Goal: Information Seeking & Learning: Learn about a topic

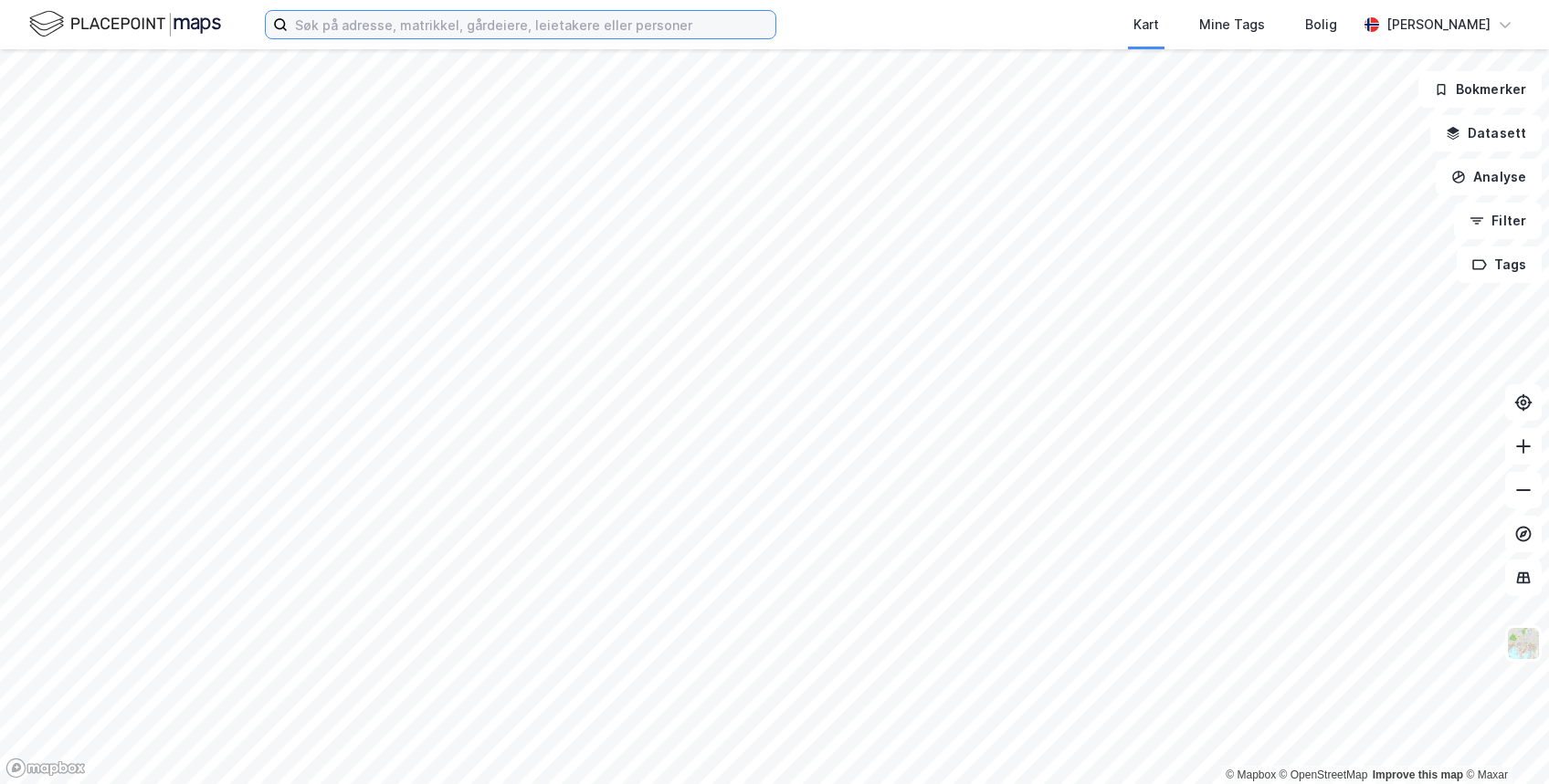
click at [408, 37] on input at bounding box center [532, 25] width 487 height 28
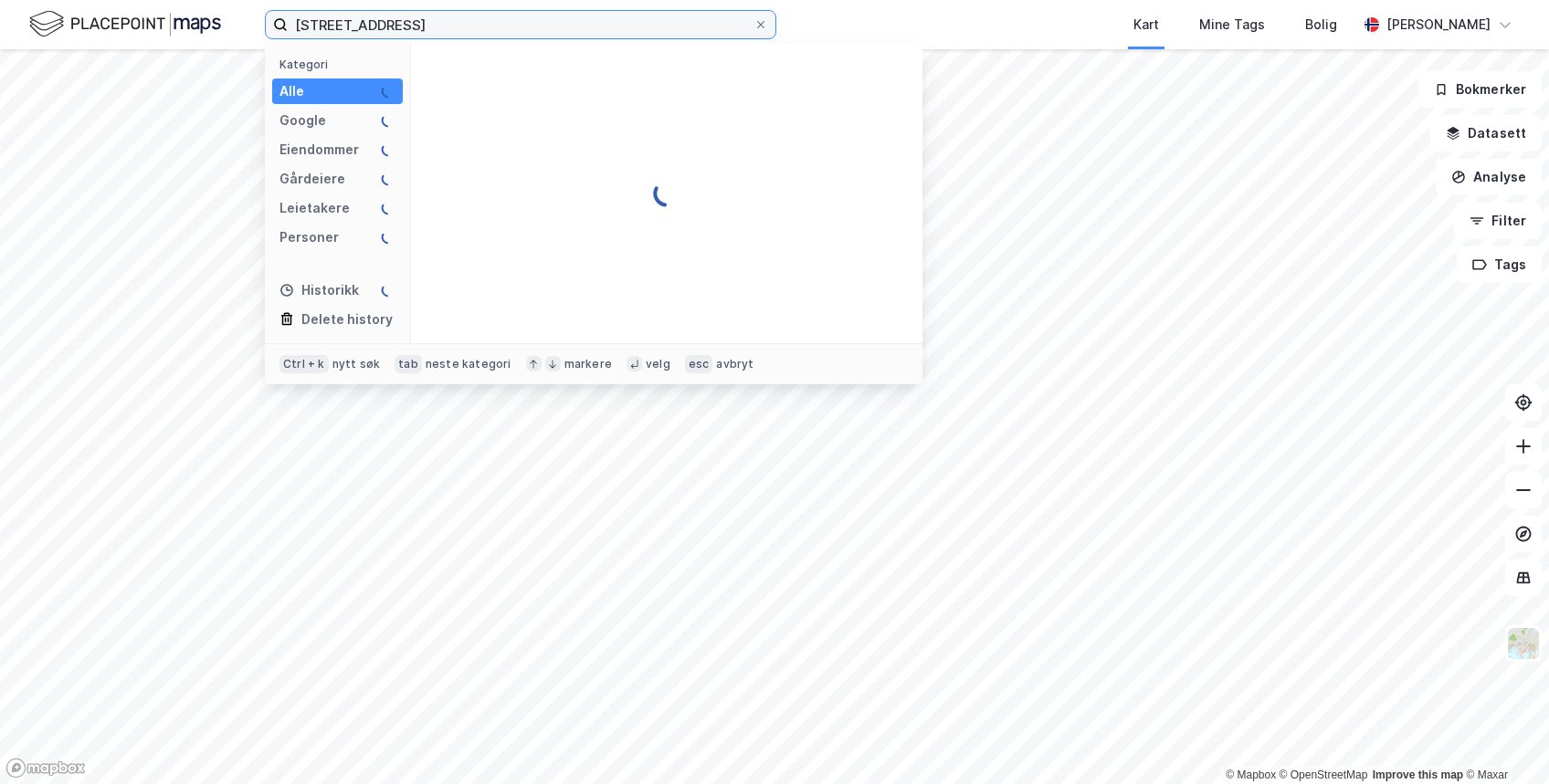
type input "semsbyveien 124"
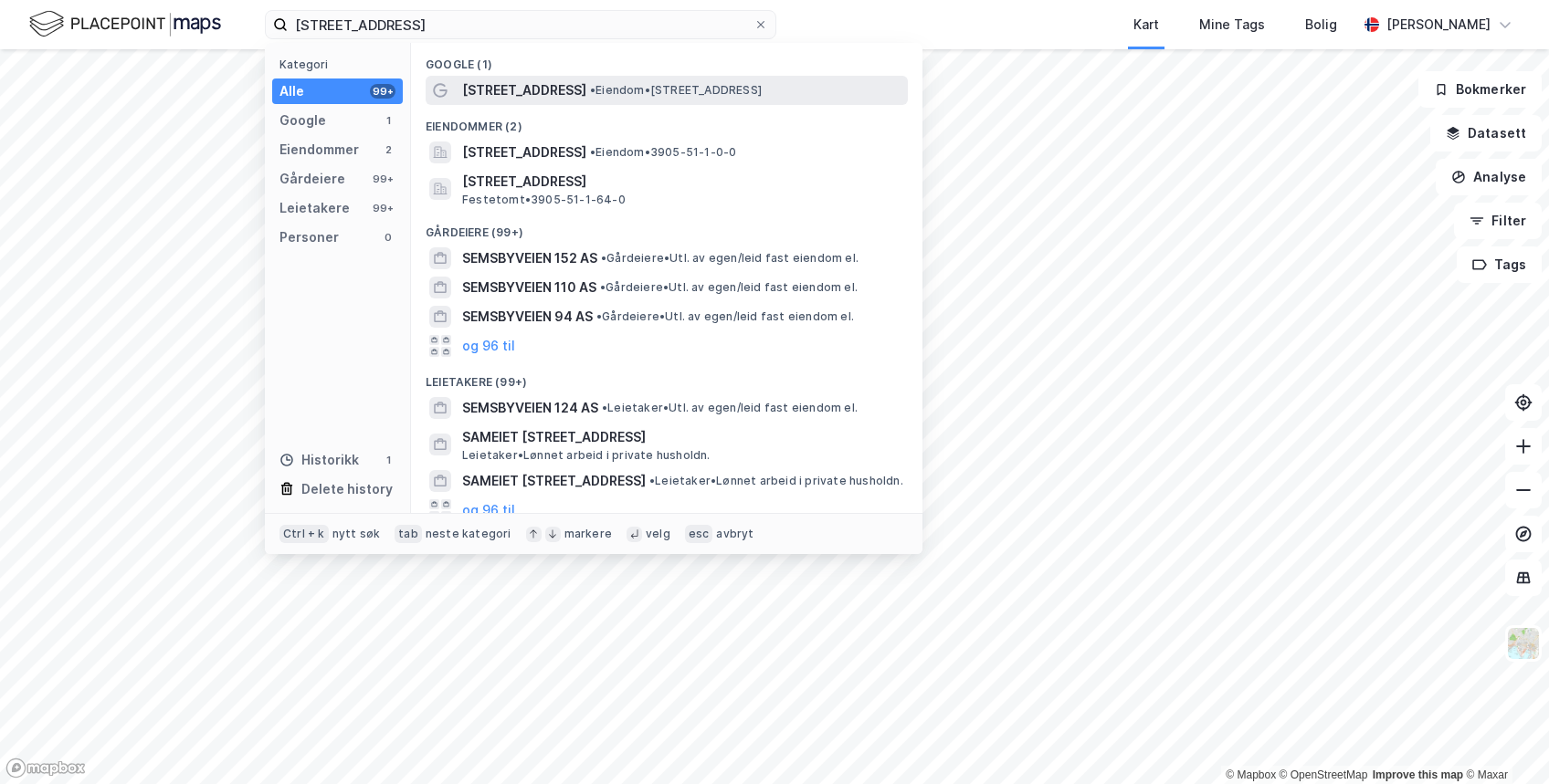
click at [517, 85] on span "Semsbyveien 124" at bounding box center [524, 90] width 124 height 22
